Goal: Communication & Community: Participate in discussion

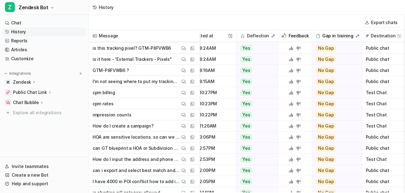
scroll to position [373, 147]
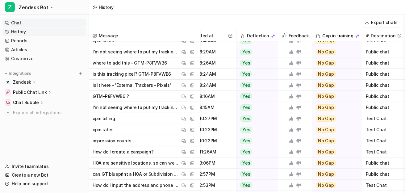
click at [38, 24] on link "Chat" at bounding box center [44, 23] width 84 height 9
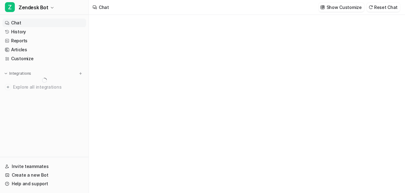
type textarea "**********"
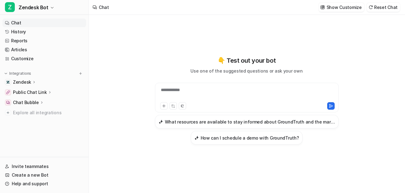
click at [37, 93] on p "Public Chat Link" at bounding box center [30, 92] width 34 height 6
